Goal: Understand process/instructions

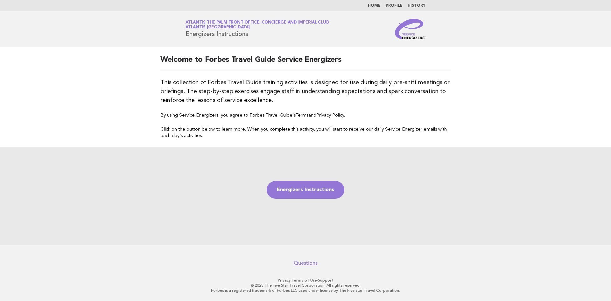
click at [234, 32] on h1 "Service Energizers Atlantis The Palm Front Office, Concierge and Imperial Club …" at bounding box center [257, 29] width 143 height 17
click at [378, 6] on link "Home" at bounding box center [374, 6] width 13 height 4
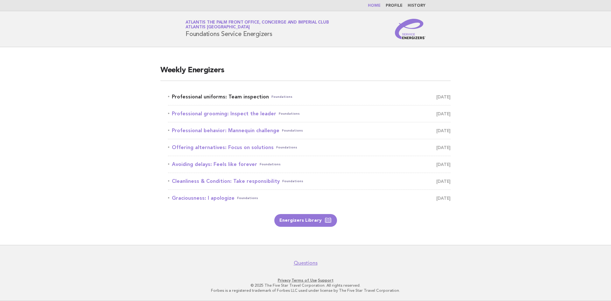
click at [271, 94] on span "Foundations" at bounding box center [281, 96] width 21 height 9
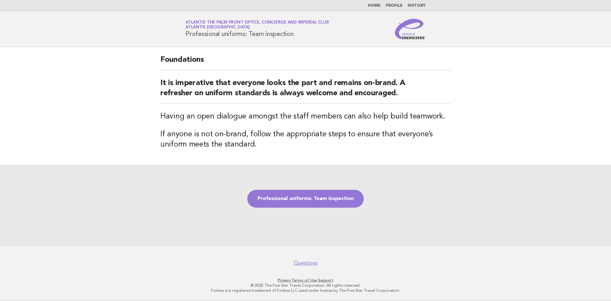
drag, startPoint x: 186, startPoint y: 36, endPoint x: 312, endPoint y: 35, distance: 125.7
click at [312, 35] on h1 "Service Energizers Atlantis The Palm Front Office, Concierge and Imperial Club …" at bounding box center [257, 29] width 143 height 17
copy h1 "Professional uniforms: Team inspection"
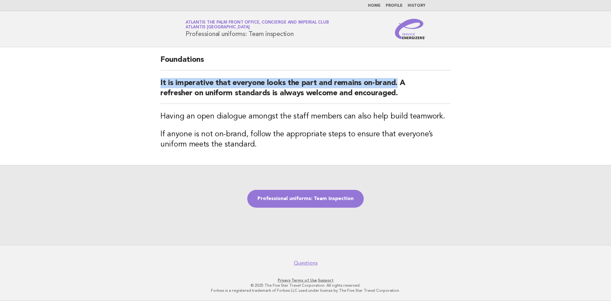
drag, startPoint x: 154, startPoint y: 84, endPoint x: 396, endPoint y: 81, distance: 241.9
click at [396, 81] on div "Foundations It is imperative that everyone looks the part and remains on-brand.…" at bounding box center [306, 106] width 306 height 118
copy h2 "It is imperative that everyone looks the part and remains on-brand."
click at [307, 200] on link "Professional uniforms: Team inspection" at bounding box center [305, 199] width 116 height 18
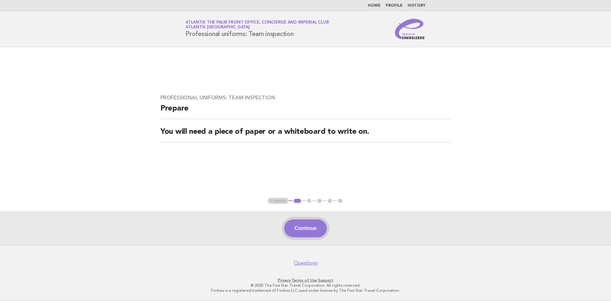
click at [324, 230] on button "Continue" at bounding box center [305, 228] width 42 height 18
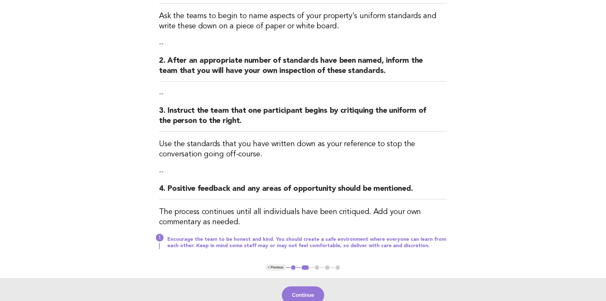
scroll to position [127, 0]
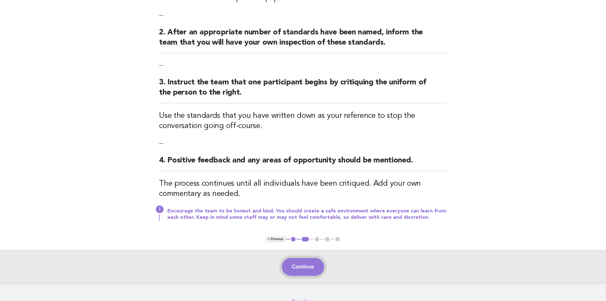
click at [310, 267] on button "Continue" at bounding box center [303, 267] width 42 height 18
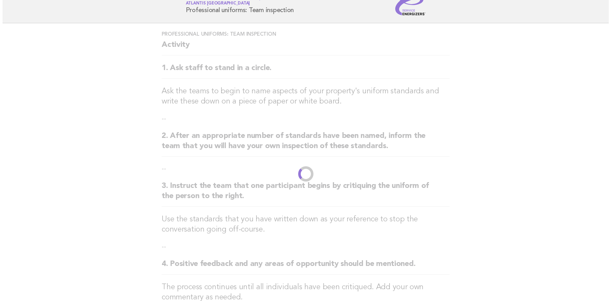
scroll to position [0, 0]
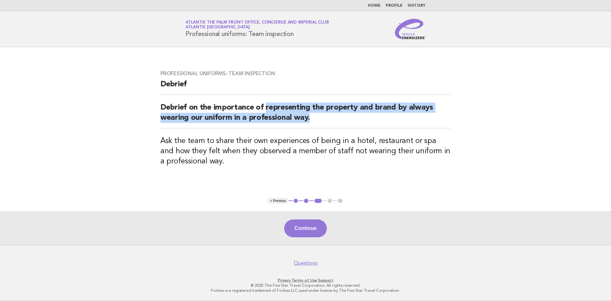
drag, startPoint x: 266, startPoint y: 109, endPoint x: 313, endPoint y: 121, distance: 48.8
click at [316, 120] on h2 "Debrief on the importance of representing the property and brand by always wear…" at bounding box center [305, 115] width 290 height 26
copy h2 "representing the property and brand by always wearing our uniform in a professi…"
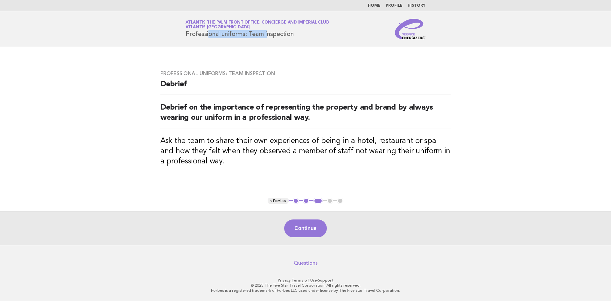
drag, startPoint x: 180, startPoint y: 32, endPoint x: 245, endPoint y: 35, distance: 65.0
click at [245, 35] on div "Service Energizers Atlantis The Palm Front Office, Concierge and Imperial Club …" at bounding box center [306, 29] width 258 height 20
copy h1 "Professional uniforms"
click at [294, 201] on button "1" at bounding box center [296, 201] width 6 height 6
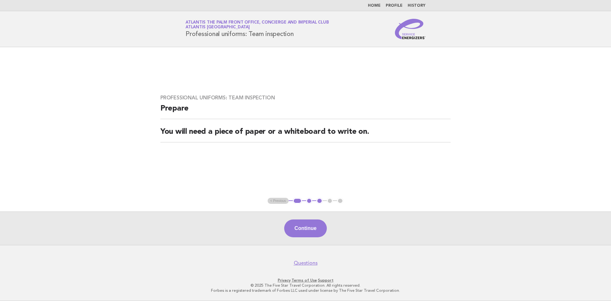
drag, startPoint x: 285, startPoint y: 201, endPoint x: 292, endPoint y: 201, distance: 7.3
click at [286, 201] on ul "< Previous 1 2 3 4 5" at bounding box center [306, 201] width 76 height 6
click at [293, 201] on button "1" at bounding box center [297, 201] width 9 height 6
click at [375, 5] on link "Home" at bounding box center [374, 6] width 13 height 4
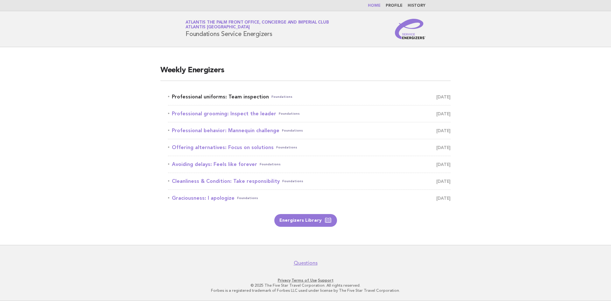
click at [237, 96] on link "Professional uniforms: Team inspection Foundations [DATE]" at bounding box center [309, 96] width 283 height 9
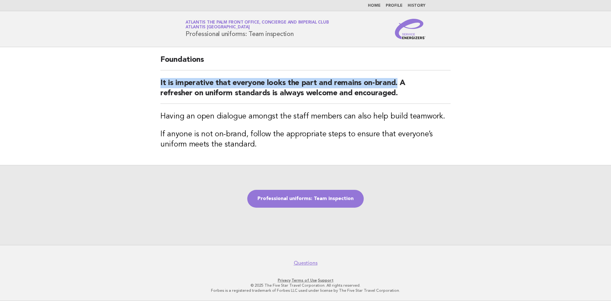
drag, startPoint x: 158, startPoint y: 82, endPoint x: 396, endPoint y: 75, distance: 238.8
click at [396, 75] on div "Foundations It is imperative that everyone looks the part and remains on-brand.…" at bounding box center [306, 106] width 306 height 118
copy h2 "It is imperative that everyone looks the part and remains on-brand."
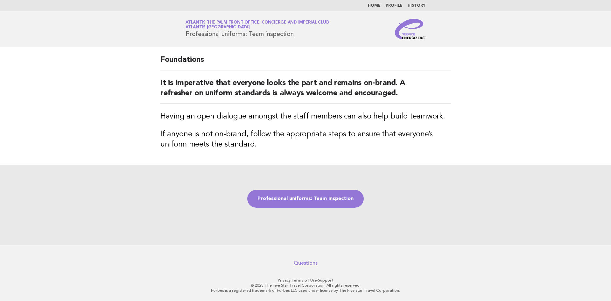
click at [280, 186] on div "Professional uniforms: Team inspection" at bounding box center [305, 205] width 611 height 80
click at [276, 200] on link "Professional uniforms: Team inspection" at bounding box center [305, 199] width 116 height 18
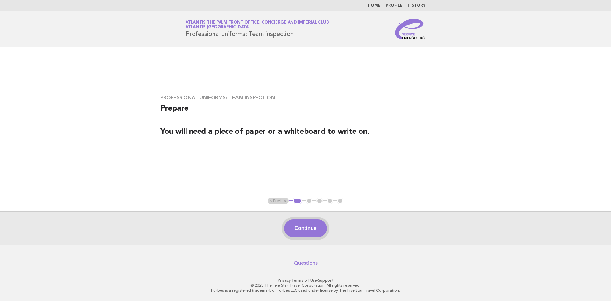
click at [320, 228] on button "Continue" at bounding box center [305, 228] width 42 height 18
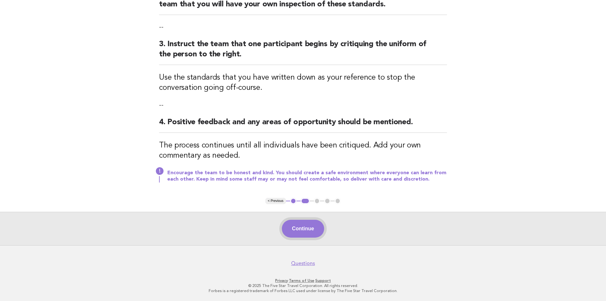
click at [315, 220] on button "Continue" at bounding box center [303, 229] width 42 height 18
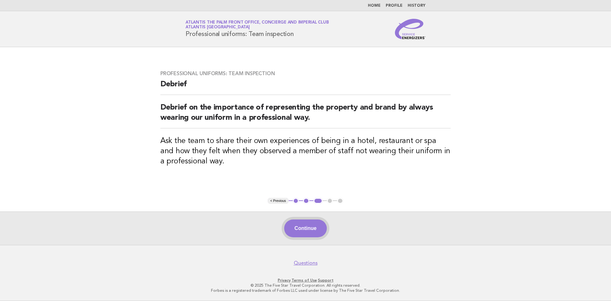
click at [310, 226] on button "Continue" at bounding box center [305, 228] width 42 height 18
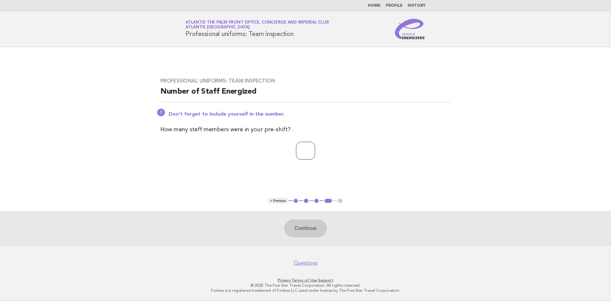
click at [296, 153] on input "number" at bounding box center [305, 151] width 19 height 18
type input "*"
click at [319, 239] on div "Continue" at bounding box center [305, 227] width 611 height 33
click at [321, 232] on button "Continue" at bounding box center [305, 228] width 42 height 18
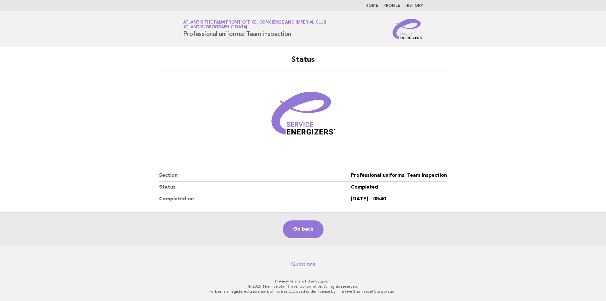
click at [25, 104] on main "Status Section Professional uniforms: Team inspection Status Completed Complete…" at bounding box center [303, 146] width 606 height 199
